Goal: Information Seeking & Learning: Understand process/instructions

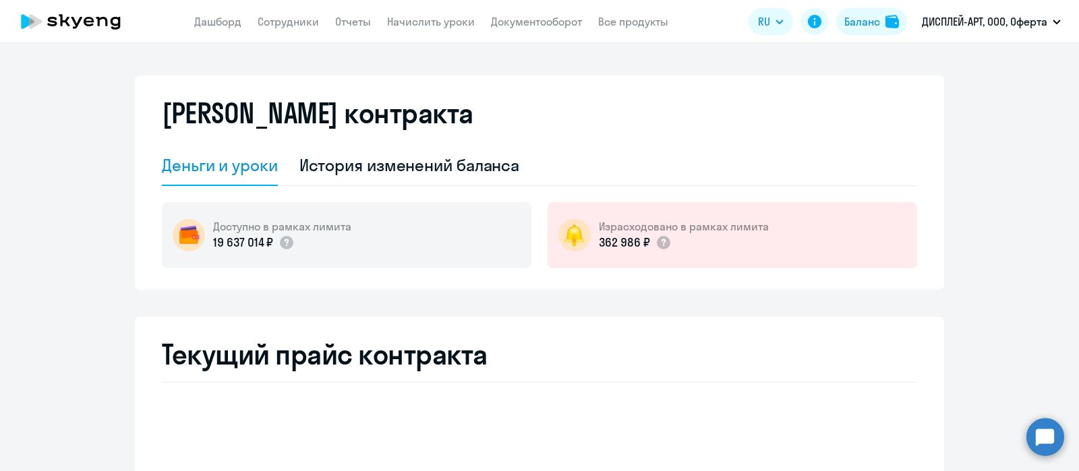
select select "english_adult_not_native_speaker"
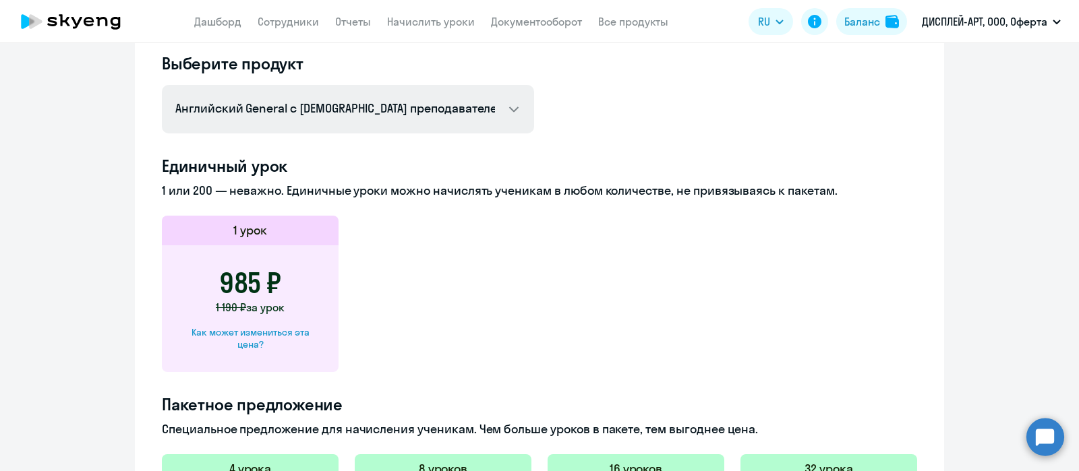
scroll to position [315, 0]
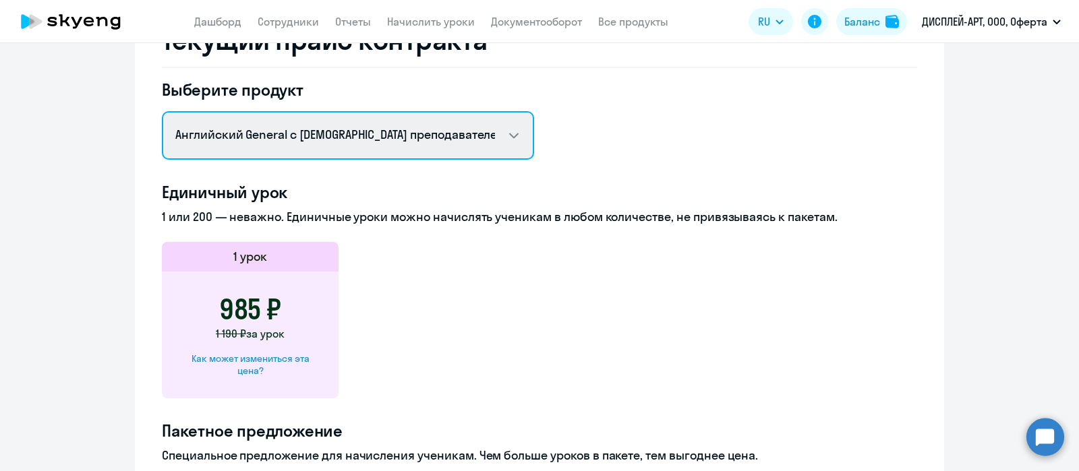
click at [509, 135] on select "Английский General с русскоговорящим преподавателем Английский General с [DEMOG…" at bounding box center [348, 135] width 372 height 49
click at [511, 134] on select "Английский General с русскоговорящим преподавателем Английский General с [DEMOG…" at bounding box center [348, 135] width 372 height 49
click at [508, 131] on select "Английский General с русскоговорящим преподавателем Английский General с [DEMOG…" at bounding box center [348, 135] width 372 height 49
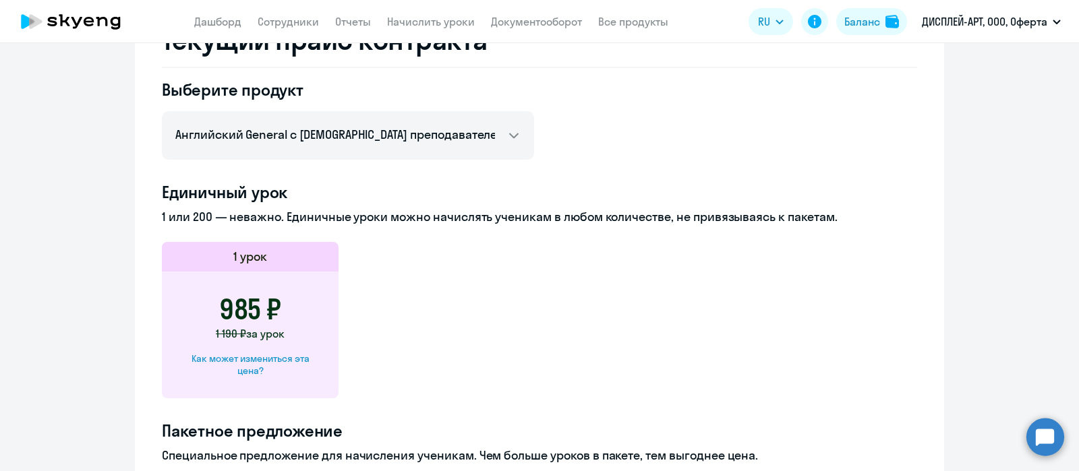
click at [84, 115] on ng-component "[PERSON_NAME] контракта [PERSON_NAME] и уроки История изменений баланса Доступн…" at bounding box center [539, 304] width 1079 height 1087
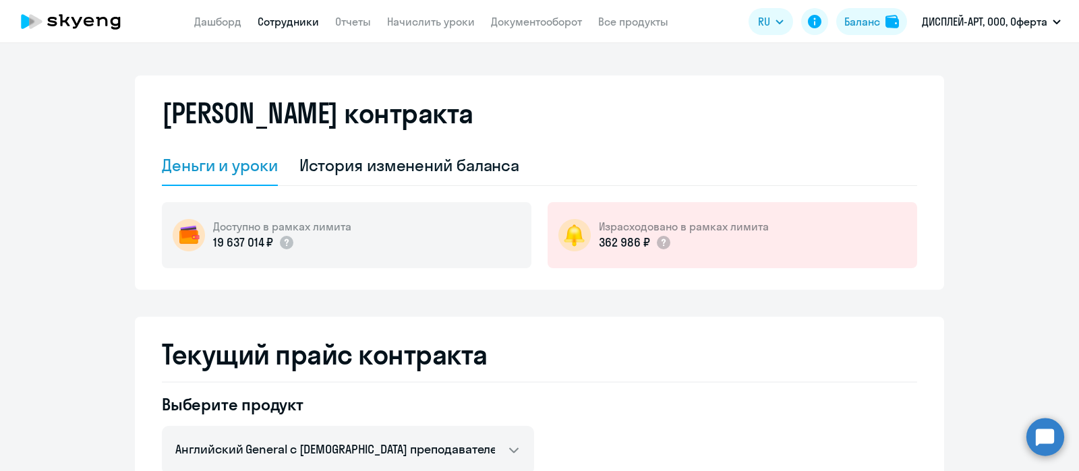
click at [288, 27] on link "Сотрудники" at bounding box center [288, 21] width 61 height 13
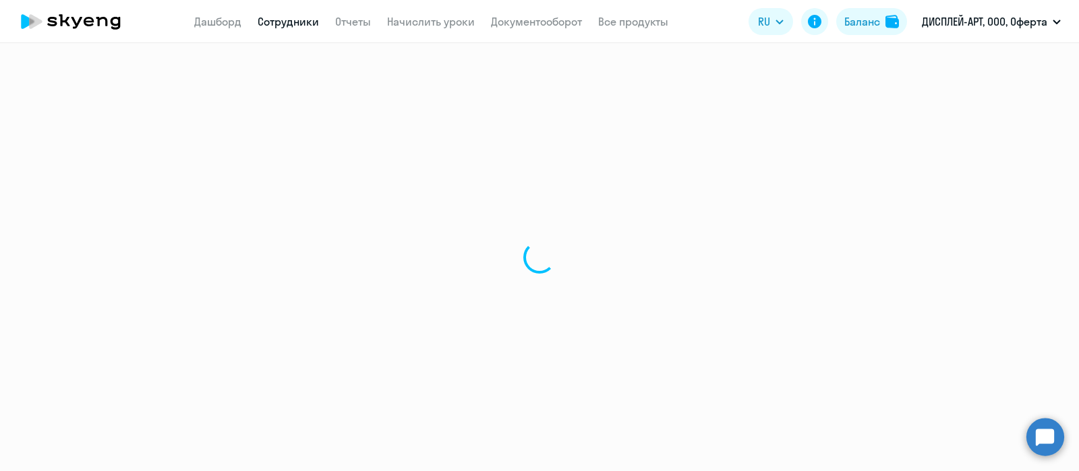
select select "30"
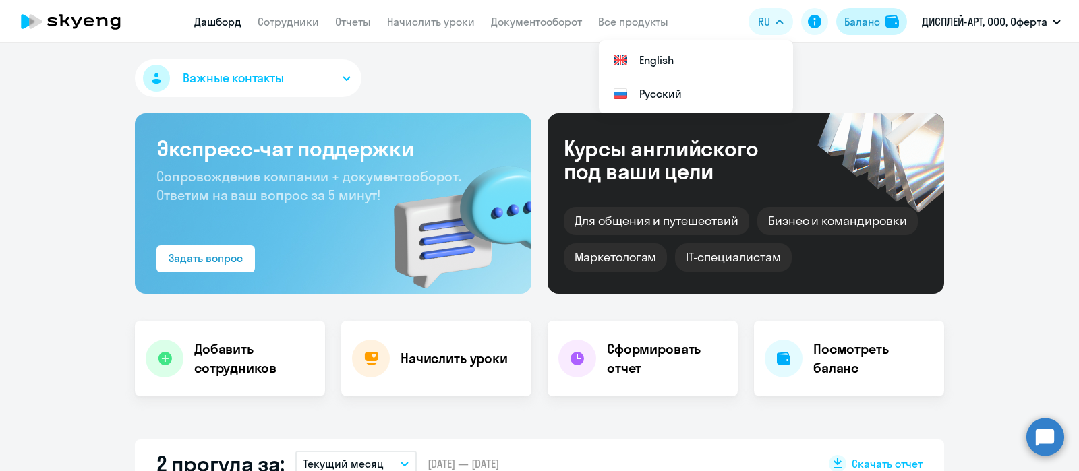
click at [843, 22] on div "Баланс" at bounding box center [860, 21] width 37 height 16
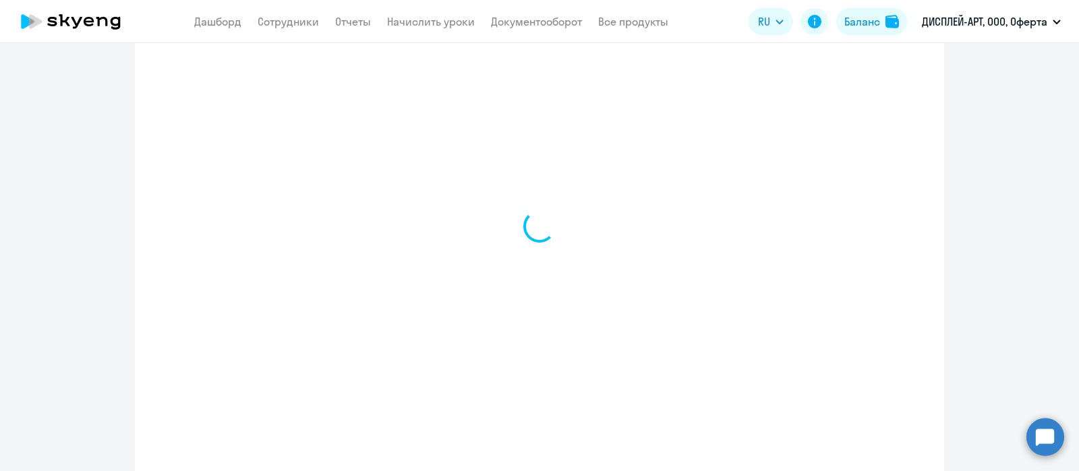
select select "english_adult_not_native_speaker"
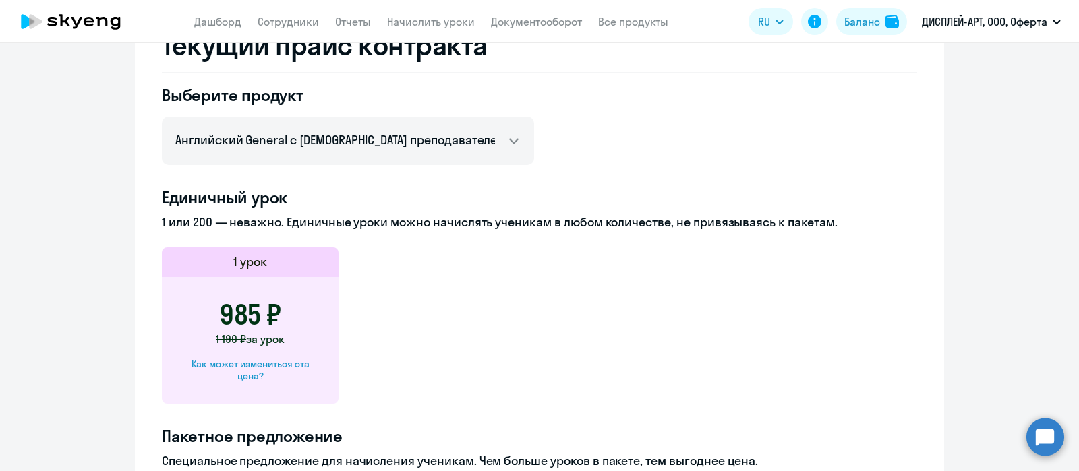
scroll to position [422, 0]
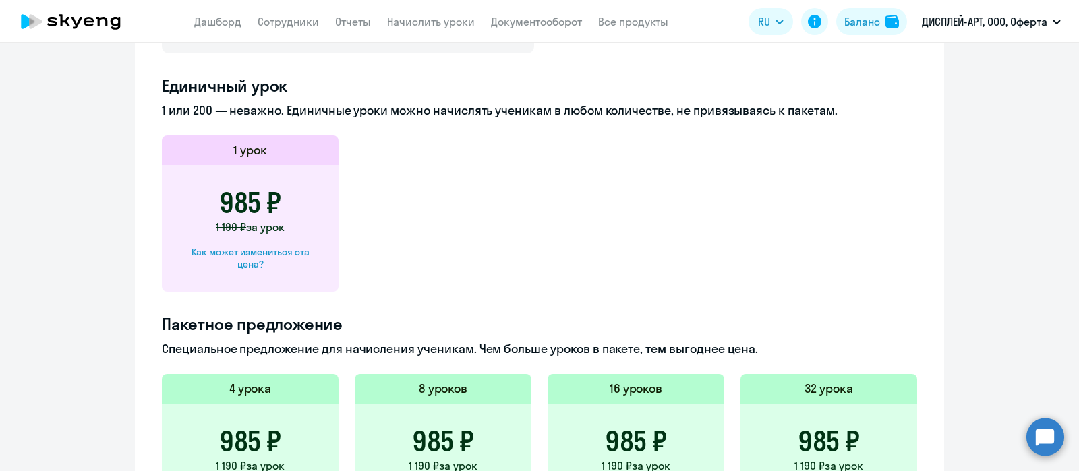
click at [239, 256] on div "Как может измениться эта цена?" at bounding box center [250, 258] width 134 height 24
select select "english_adult_not_native_speaker"
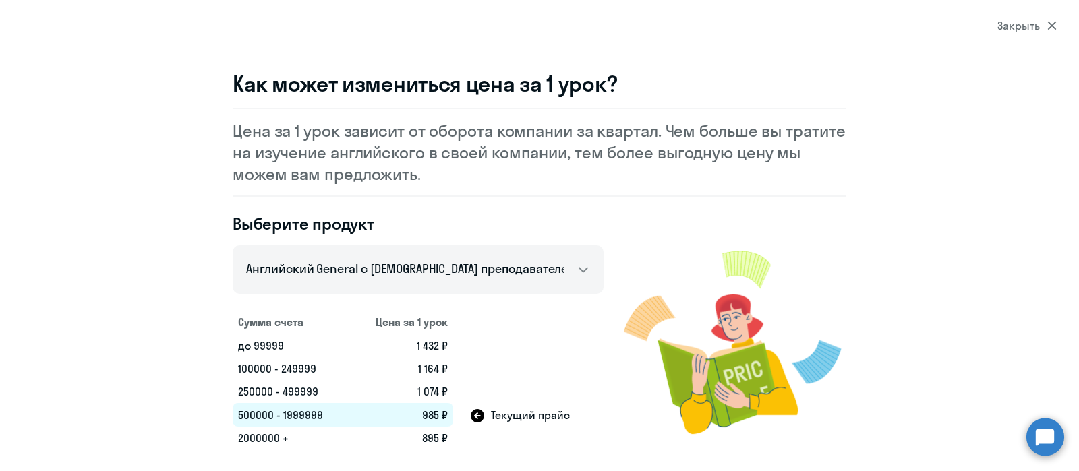
click at [951, 132] on div "Как может измениться цена за 1 урок? Цена за 1 урок зависит от оборота компании…" at bounding box center [539, 260] width 971 height 380
